Goal: Task Accomplishment & Management: Use online tool/utility

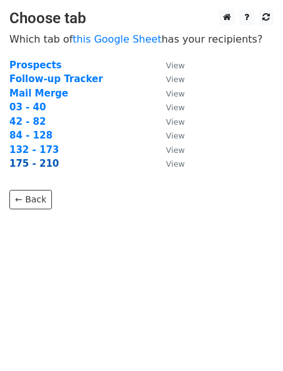
click at [26, 165] on strong "175 - 210" at bounding box center [34, 163] width 50 height 11
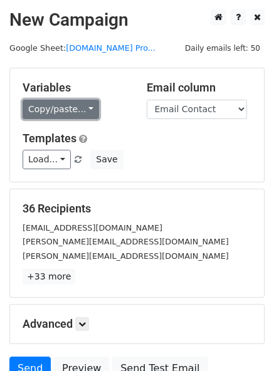
click at [50, 103] on link "Copy/paste..." at bounding box center [61, 109] width 76 height 19
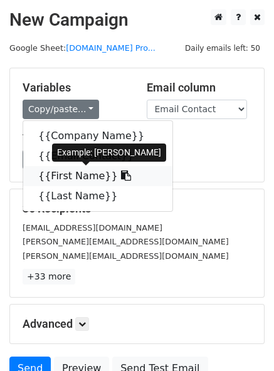
click at [67, 172] on link "{{First Name}}" at bounding box center [97, 176] width 149 height 20
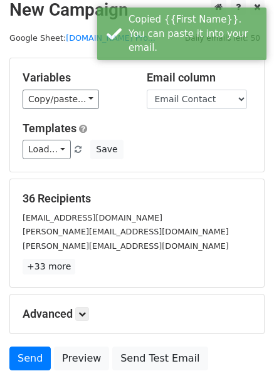
scroll to position [116, 0]
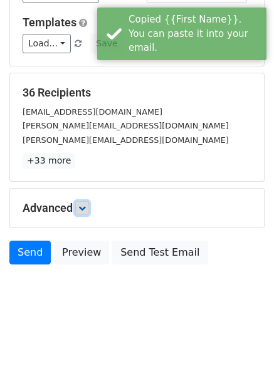
click at [84, 208] on icon at bounding box center [82, 208] width 8 height 8
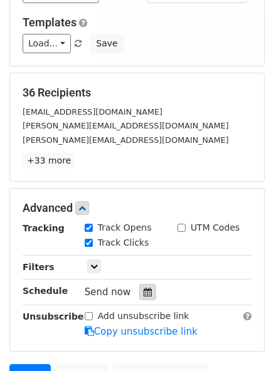
click at [144, 290] on icon at bounding box center [148, 292] width 8 height 9
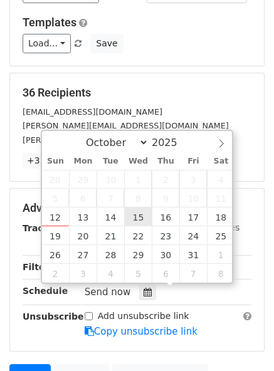
type input "[DATE] 12:00"
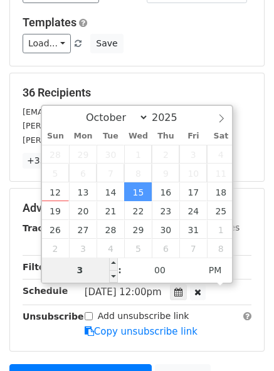
click at [78, 273] on input "3" at bounding box center [80, 270] width 76 height 25
type input "2"
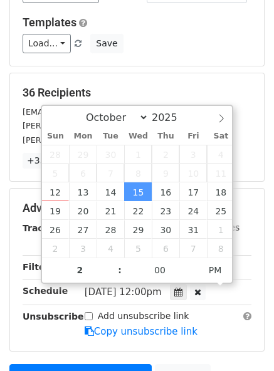
type input "[DATE] 14:00"
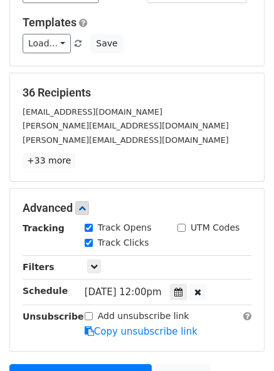
click at [179, 76] on div "36 Recipients [EMAIL_ADDRESS][DOMAIN_NAME] [PERSON_NAME][EMAIL_ADDRESS][DOMAIN_…" at bounding box center [137, 127] width 254 height 108
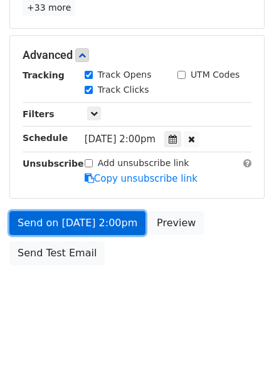
click at [61, 228] on link "Send on [DATE] 2:00pm" at bounding box center [77, 223] width 136 height 24
